Goal: Information Seeking & Learning: Check status

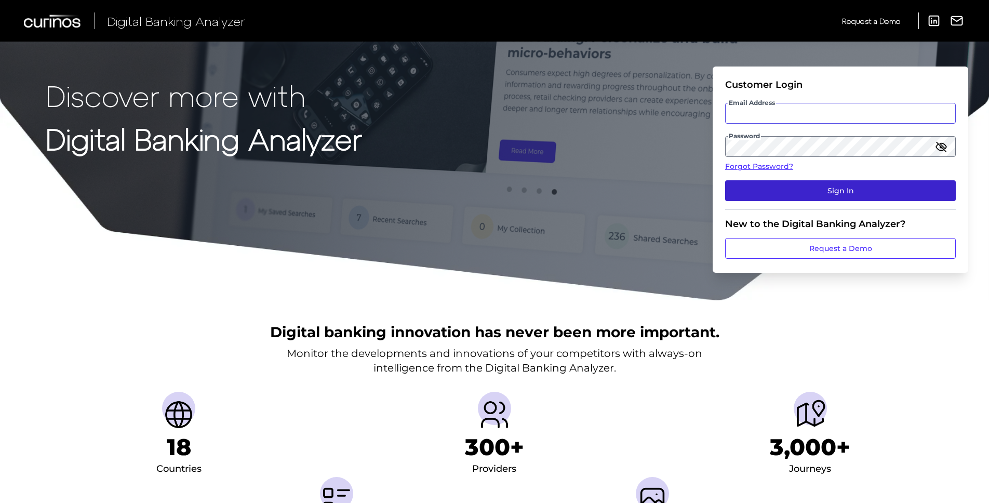
type input "[PERSON_NAME][EMAIL_ADDRESS][DOMAIN_NAME]"
click at [849, 191] on button "Sign In" at bounding box center [840, 190] width 231 height 21
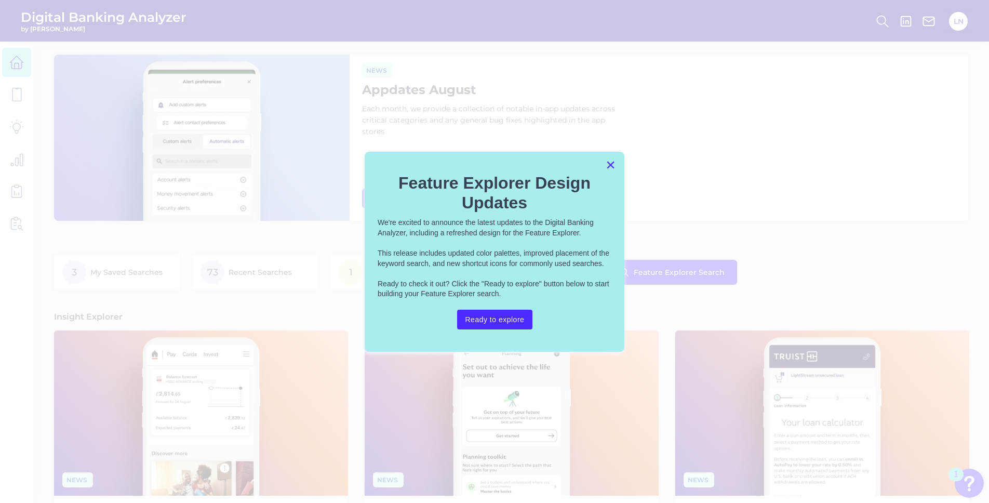
click at [608, 164] on button "×" at bounding box center [611, 164] width 10 height 17
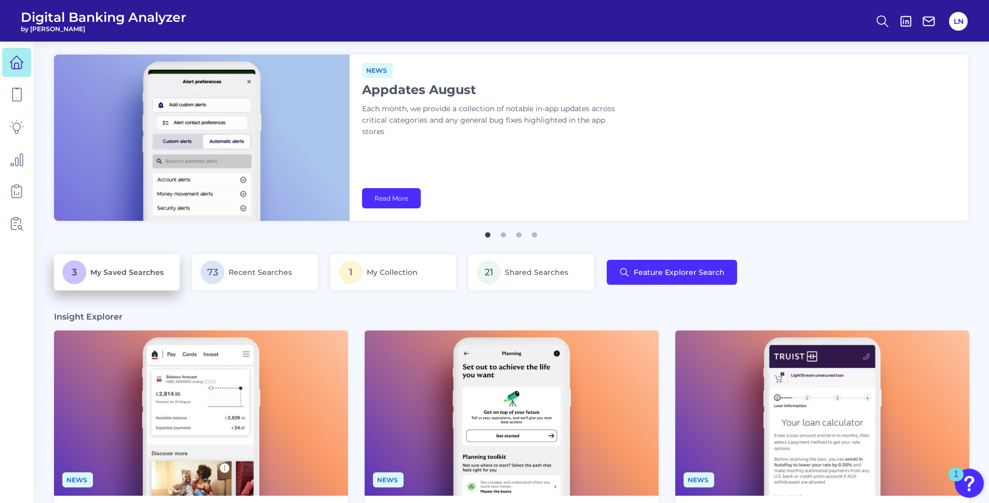
click at [136, 276] on span "My Saved Searches" at bounding box center [126, 272] width 73 height 9
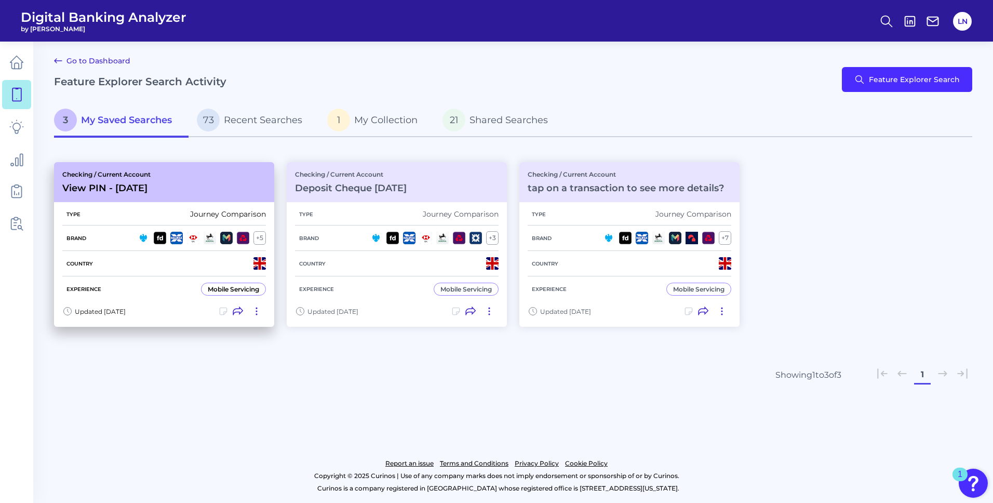
click at [120, 188] on h3 "View PIN - [DATE]" at bounding box center [106, 187] width 88 height 11
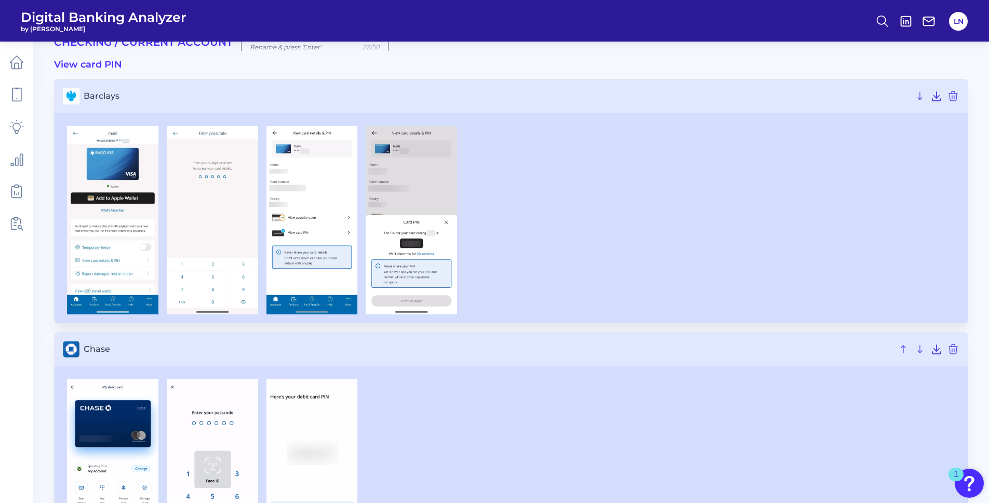
scroll to position [52, 0]
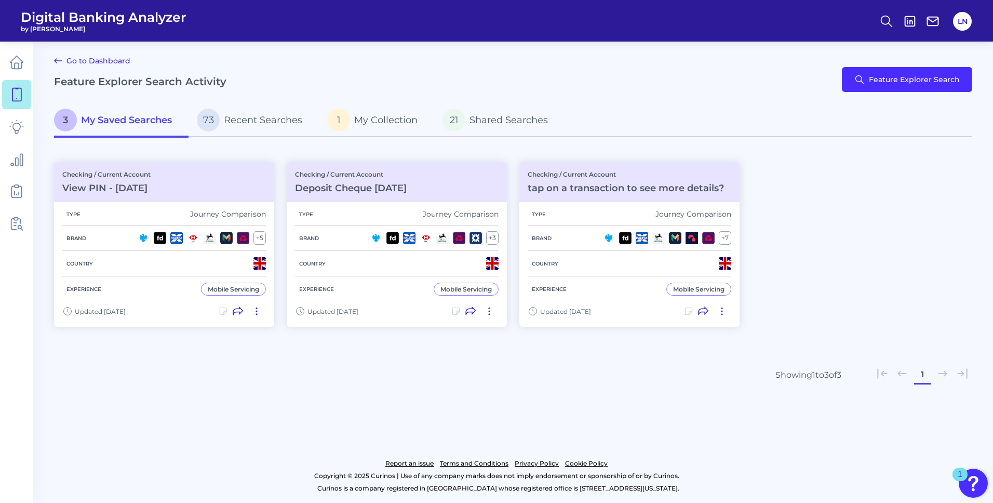
click at [638, 403] on main "Go to Dashboard Feature Explorer Search Activity Feature Explorer Search 3 My S…" at bounding box center [496, 251] width 993 height 503
click at [633, 142] on div "3 My Saved Searches 73 Recent Searches 1 My Collection 21 Shared Searches" at bounding box center [513, 126] width 919 height 45
click at [671, 95] on div "Go to Dashboard Feature Explorer Search Activity Feature Explorer Search" at bounding box center [513, 80] width 919 height 50
drag, startPoint x: 223, startPoint y: 0, endPoint x: 853, endPoint y: 314, distance: 703.7
click at [856, 312] on div "Checking / Current Account View PIN - [DATE] Type Journey Comparison Brand + 5 …" at bounding box center [513, 244] width 919 height 177
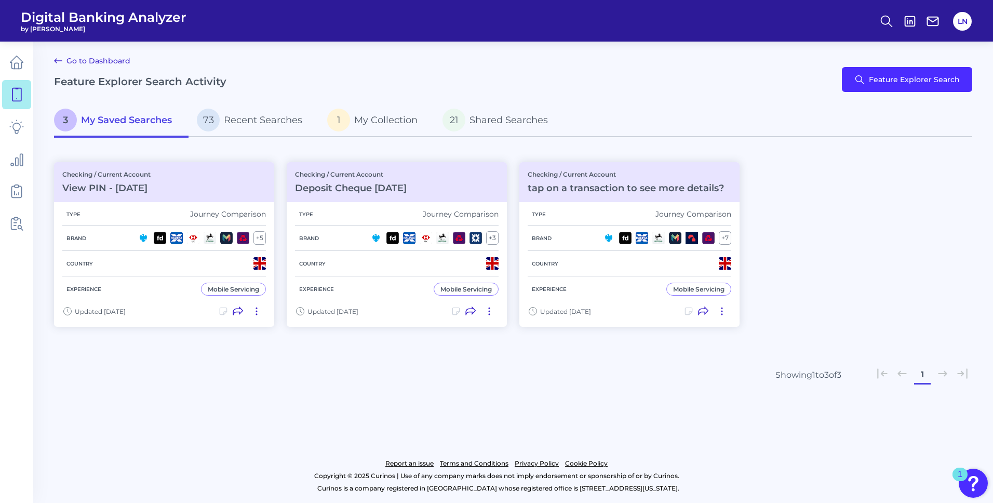
drag, startPoint x: 942, startPoint y: 5, endPoint x: 701, endPoint y: 79, distance: 252.7
click at [701, 79] on div "Go to Dashboard Feature Explorer Search Activity Feature Explorer Search" at bounding box center [513, 80] width 919 height 50
click at [506, 354] on main "Go to Dashboard Feature Explorer Search Activity Feature Explorer Search 3 My S…" at bounding box center [496, 251] width 993 height 503
